Goal: Find specific page/section: Find specific page/section

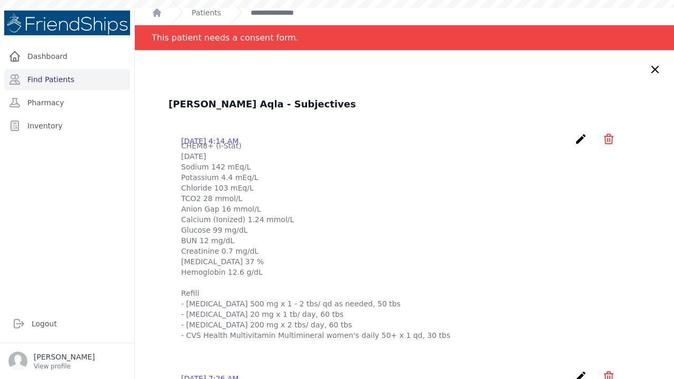
scroll to position [488, 0]
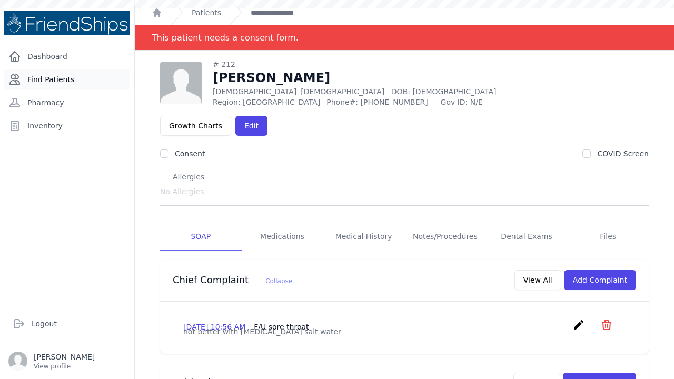
click at [55, 81] on link "Find Patients" at bounding box center [67, 79] width 126 height 21
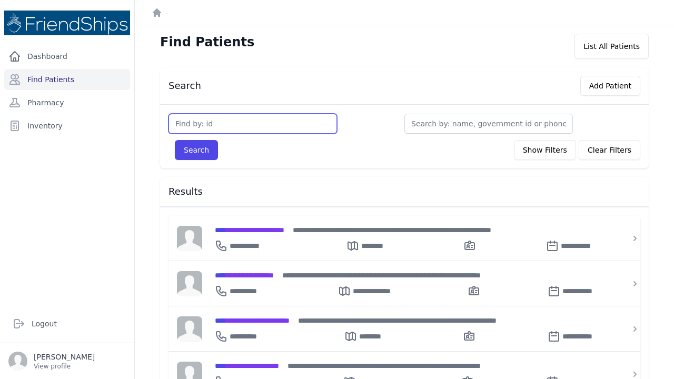
click at [199, 123] on input "text" at bounding box center [253, 124] width 169 height 20
type input "708"
click at [196, 150] on button "Search" at bounding box center [196, 150] width 43 height 20
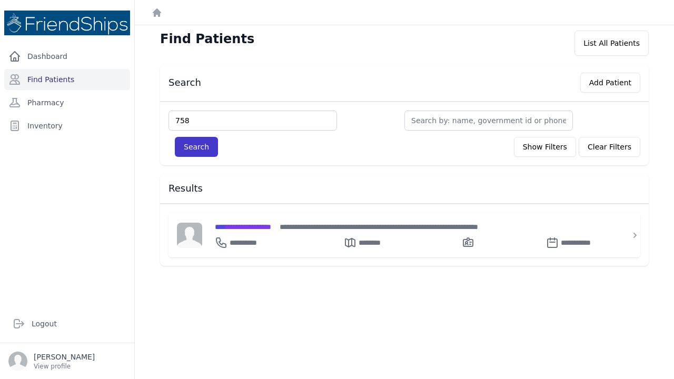
type input "758"
click at [199, 145] on button "Search" at bounding box center [196, 147] width 43 height 20
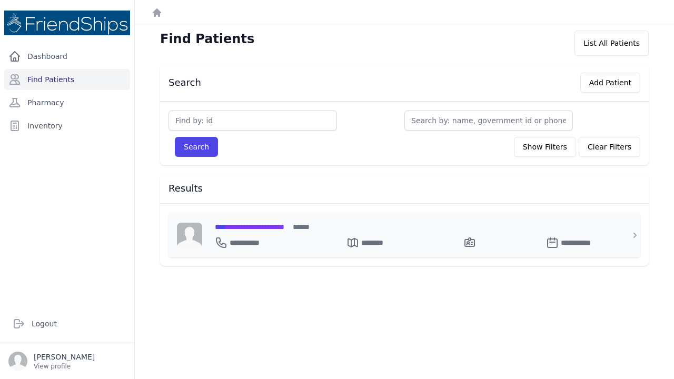
click at [273, 232] on div "**********" at bounding box center [411, 240] width 392 height 17
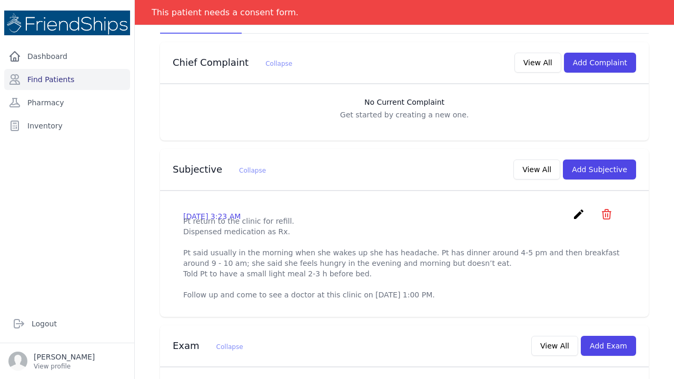
scroll to position [221, 0]
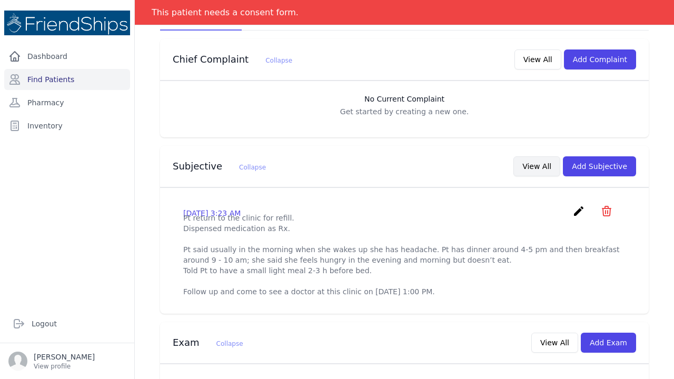
click at [537, 156] on button "View All" at bounding box center [537, 166] width 47 height 20
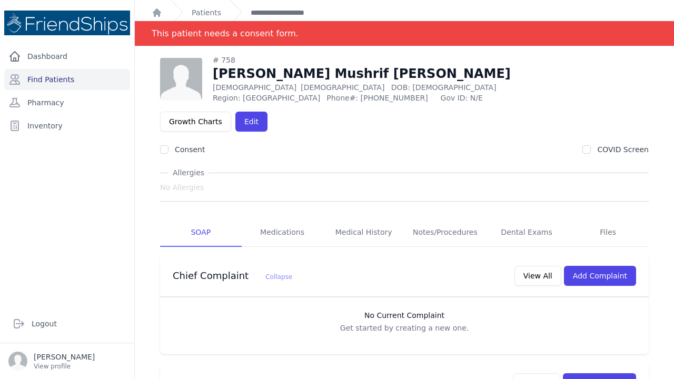
scroll to position [0, 0]
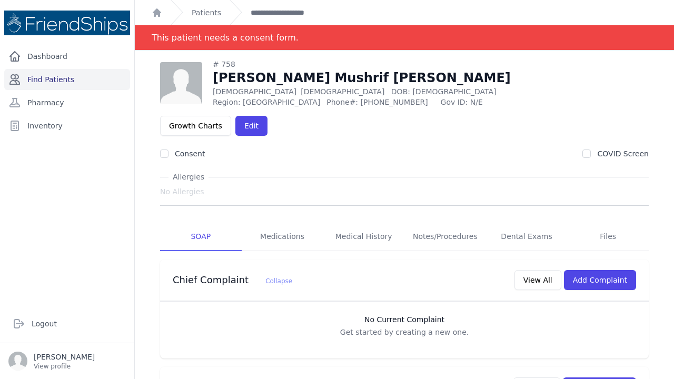
click at [56, 78] on link "Find Patients" at bounding box center [67, 79] width 126 height 21
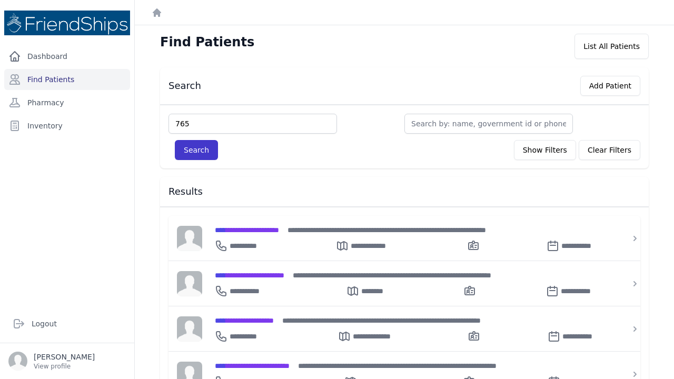
type input "765"
click at [200, 152] on button "Search" at bounding box center [196, 150] width 43 height 20
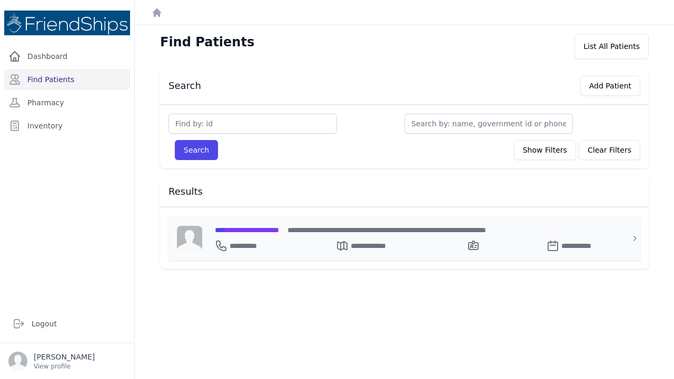
click at [252, 230] on span "**********" at bounding box center [247, 230] width 64 height 7
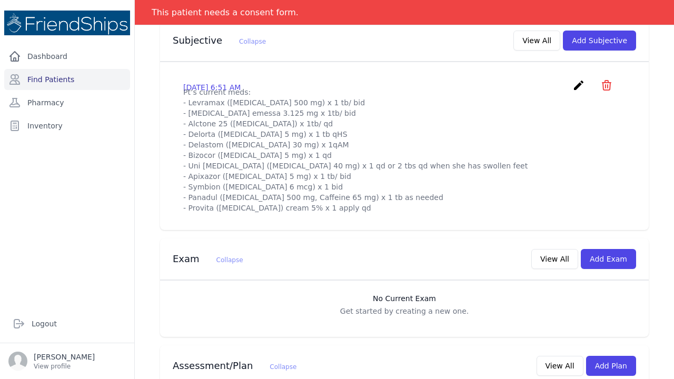
scroll to position [321, 0]
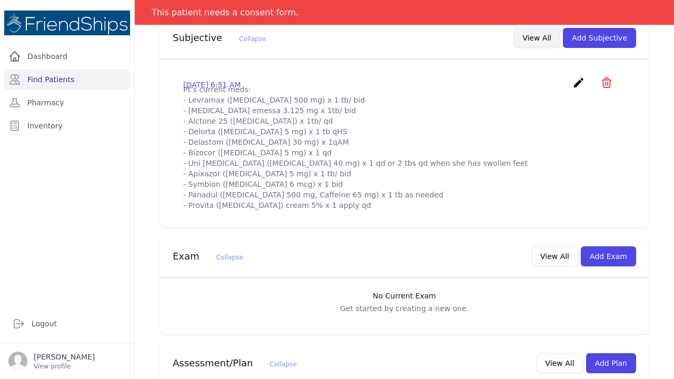
click at [544, 38] on button "View All" at bounding box center [537, 38] width 47 height 20
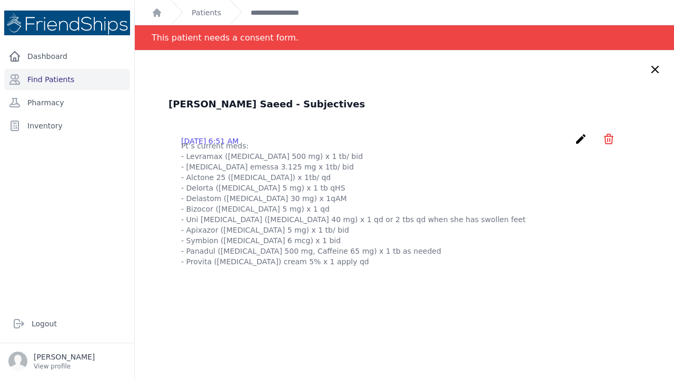
scroll to position [0, 0]
click at [652, 71] on icon at bounding box center [655, 69] width 13 height 13
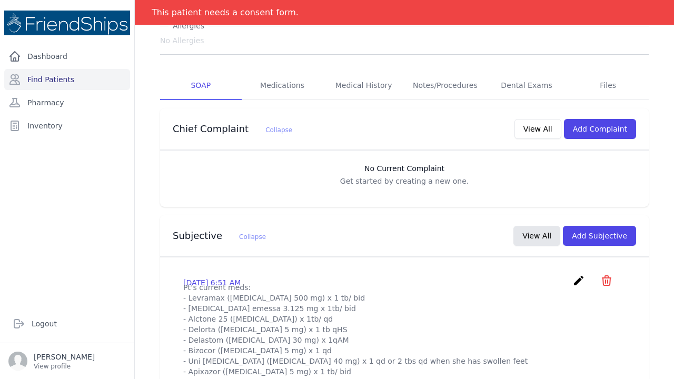
scroll to position [116, 0]
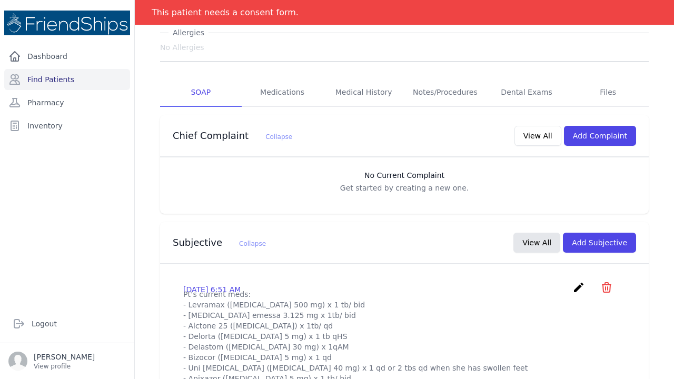
click at [466, 242] on div "Subjective Collapse View All Add Subjective" at bounding box center [400, 241] width 472 height 24
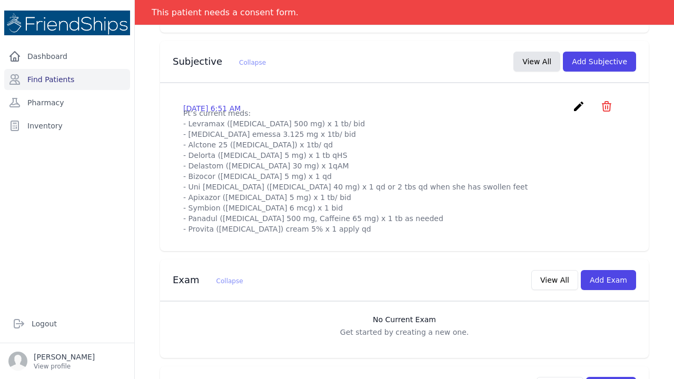
scroll to position [298, 0]
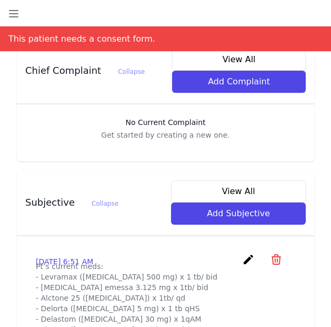
select select "soap"
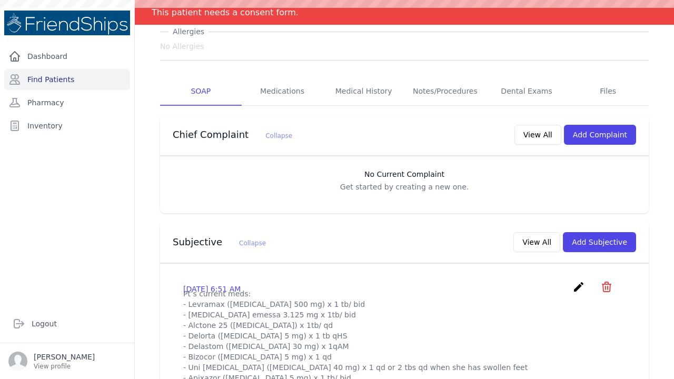
scroll to position [119, 0]
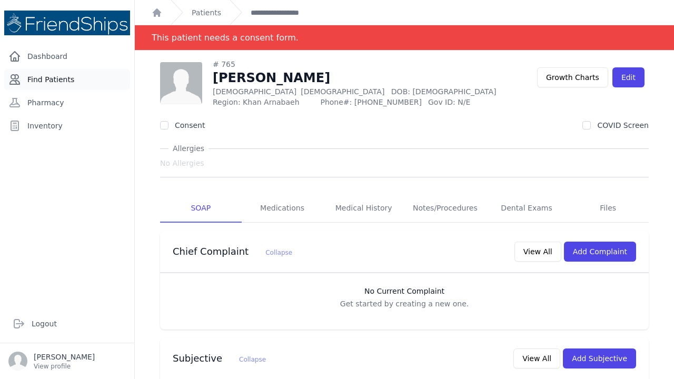
click at [70, 78] on link "Find Patients" at bounding box center [67, 79] width 126 height 21
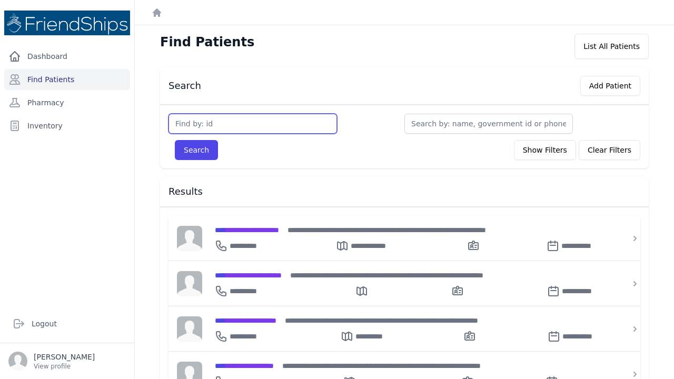
click at [198, 124] on input "text" at bounding box center [253, 124] width 169 height 20
type input "566"
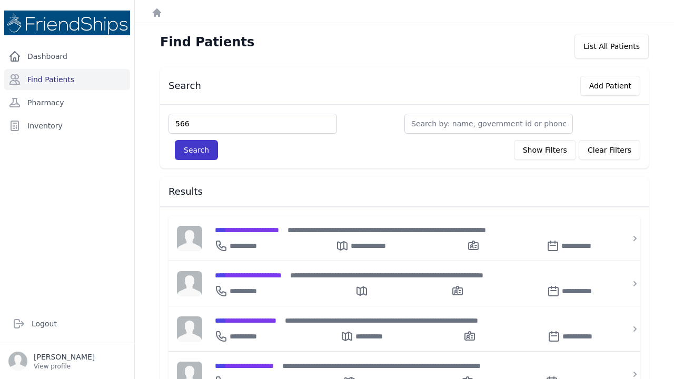
click at [191, 154] on button "Search" at bounding box center [196, 150] width 43 height 20
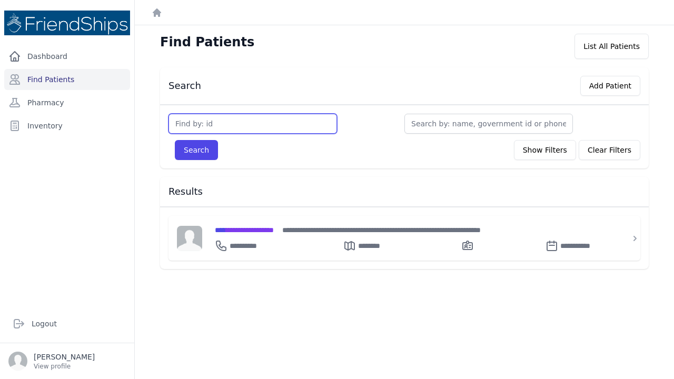
click at [198, 125] on input "text" at bounding box center [253, 124] width 169 height 20
click at [260, 229] on span "**********" at bounding box center [244, 230] width 59 height 7
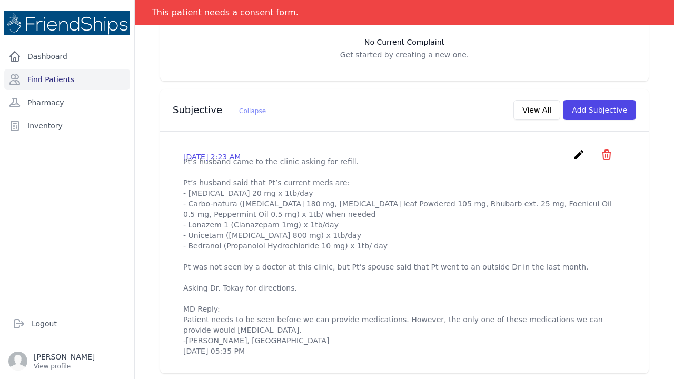
scroll to position [279, 0]
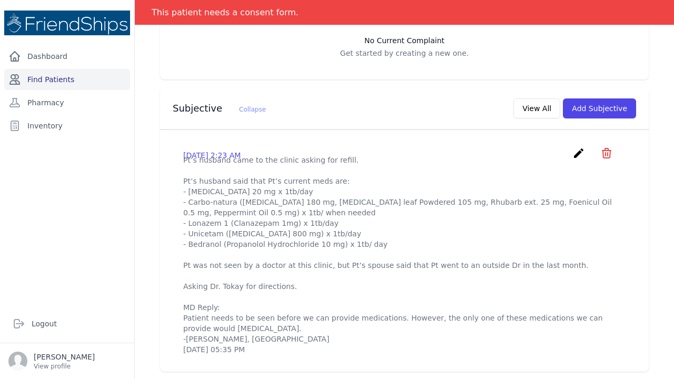
click at [47, 79] on link "Find Patients" at bounding box center [67, 79] width 126 height 21
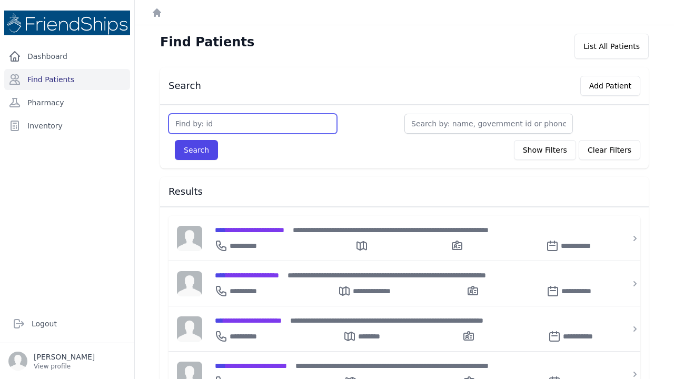
click at [200, 126] on input "text" at bounding box center [253, 124] width 169 height 20
type input "767"
click at [196, 150] on button "Search" at bounding box center [196, 150] width 43 height 20
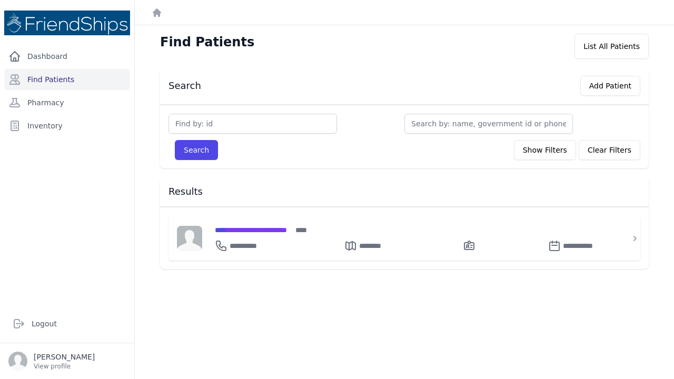
click at [181, 125] on input "text" at bounding box center [253, 124] width 169 height 20
type input "767"
click at [193, 152] on button "Search" at bounding box center [196, 150] width 43 height 20
click at [190, 154] on button "Search" at bounding box center [196, 150] width 43 height 20
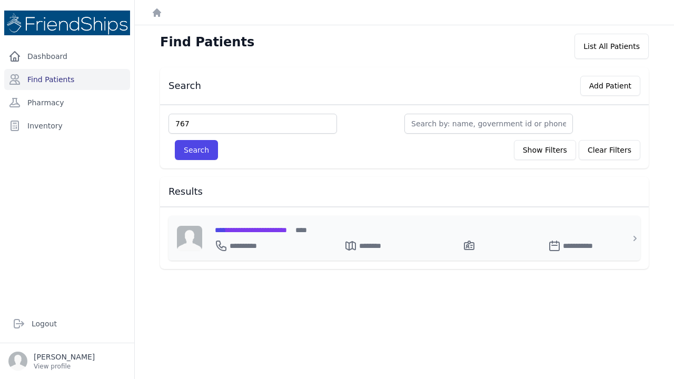
click at [249, 227] on span "**********" at bounding box center [251, 230] width 72 height 7
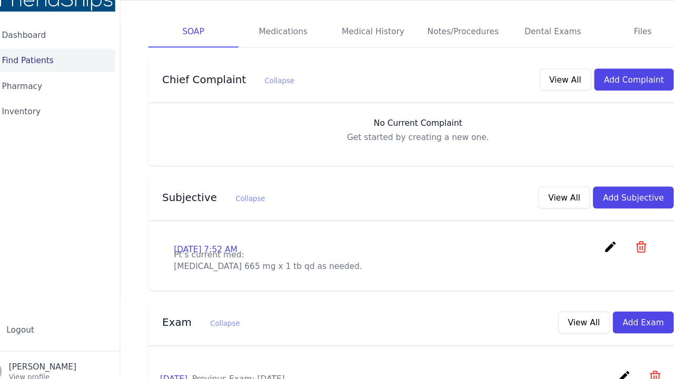
scroll to position [190, 0]
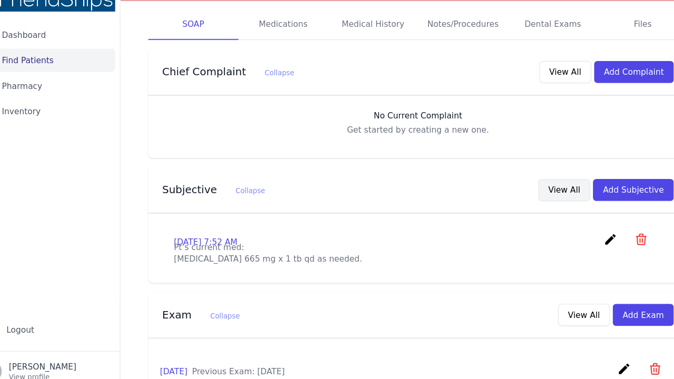
click at [514, 187] on button "View All" at bounding box center [537, 197] width 47 height 20
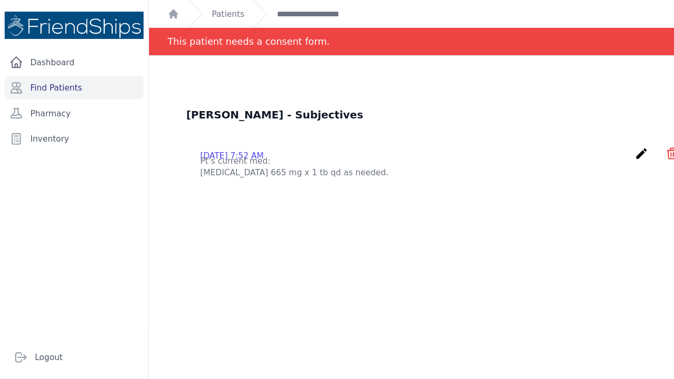
scroll to position [0, 0]
click at [51, 72] on link "Find Patients" at bounding box center [67, 79] width 126 height 21
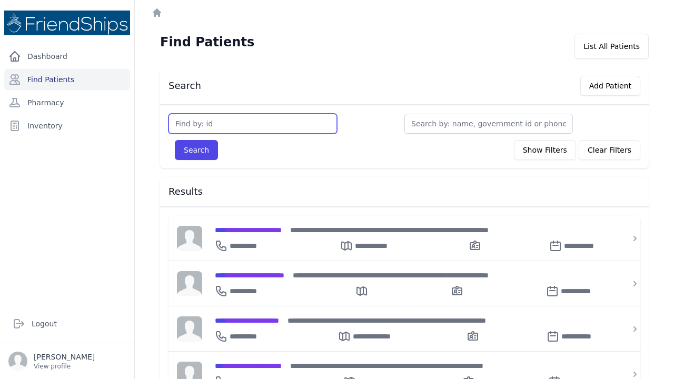
click at [188, 119] on input "text" at bounding box center [253, 124] width 169 height 20
type input "768"
click at [196, 150] on button "Search" at bounding box center [196, 150] width 43 height 20
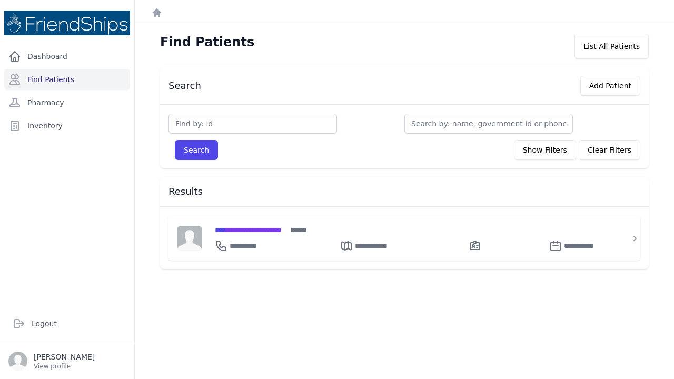
click at [248, 117] on input "text" at bounding box center [253, 124] width 169 height 20
type input "768"
click at [196, 150] on button "Search" at bounding box center [196, 150] width 43 height 20
click at [192, 150] on button "Search" at bounding box center [196, 150] width 43 height 20
click at [244, 231] on span "**********" at bounding box center [248, 230] width 67 height 7
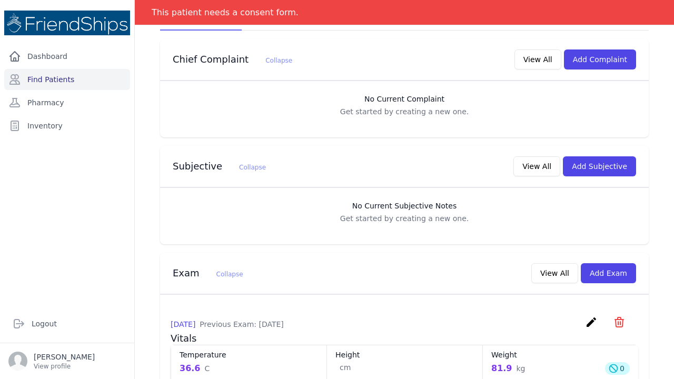
scroll to position [208, 0]
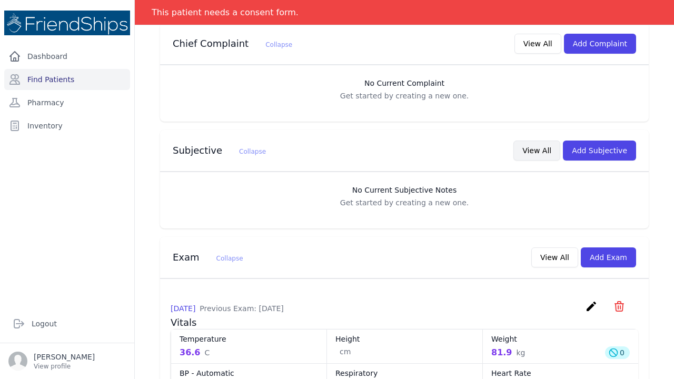
click at [538, 148] on button "View All" at bounding box center [537, 151] width 47 height 20
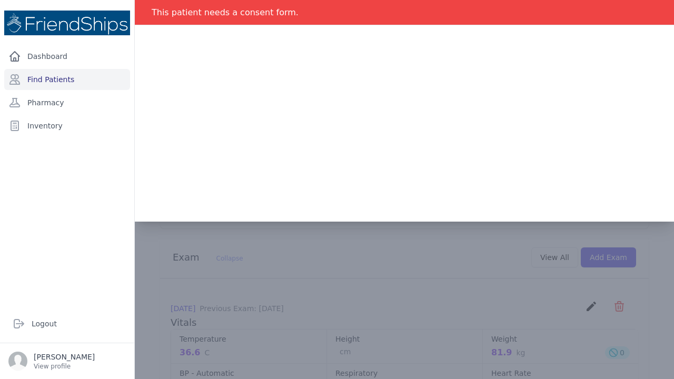
scroll to position [0, 0]
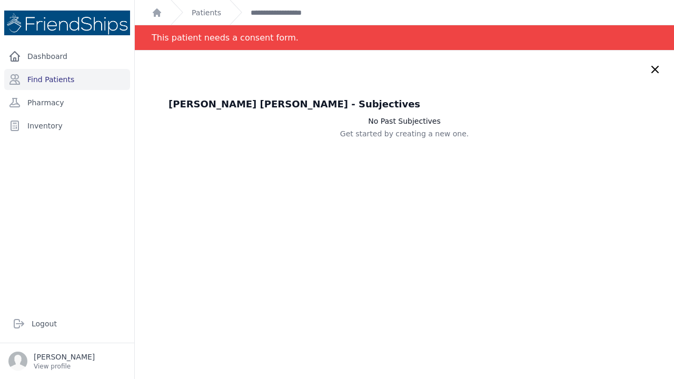
click at [656, 66] on icon at bounding box center [655, 69] width 13 height 13
